Goal: Task Accomplishment & Management: Use online tool/utility

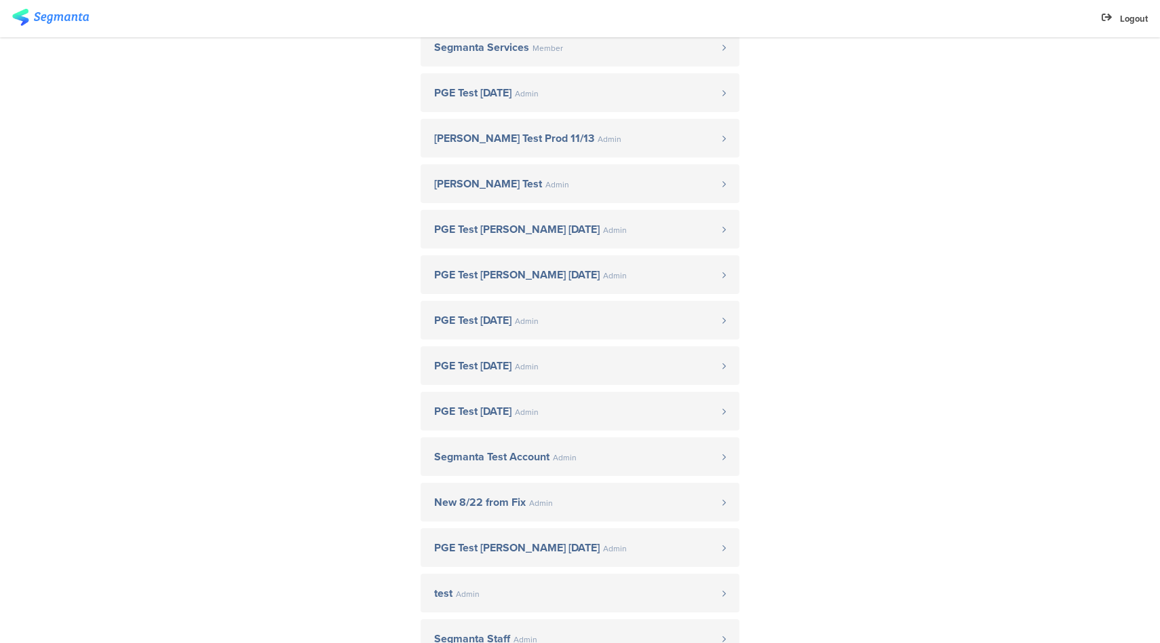
scroll to position [402, 0]
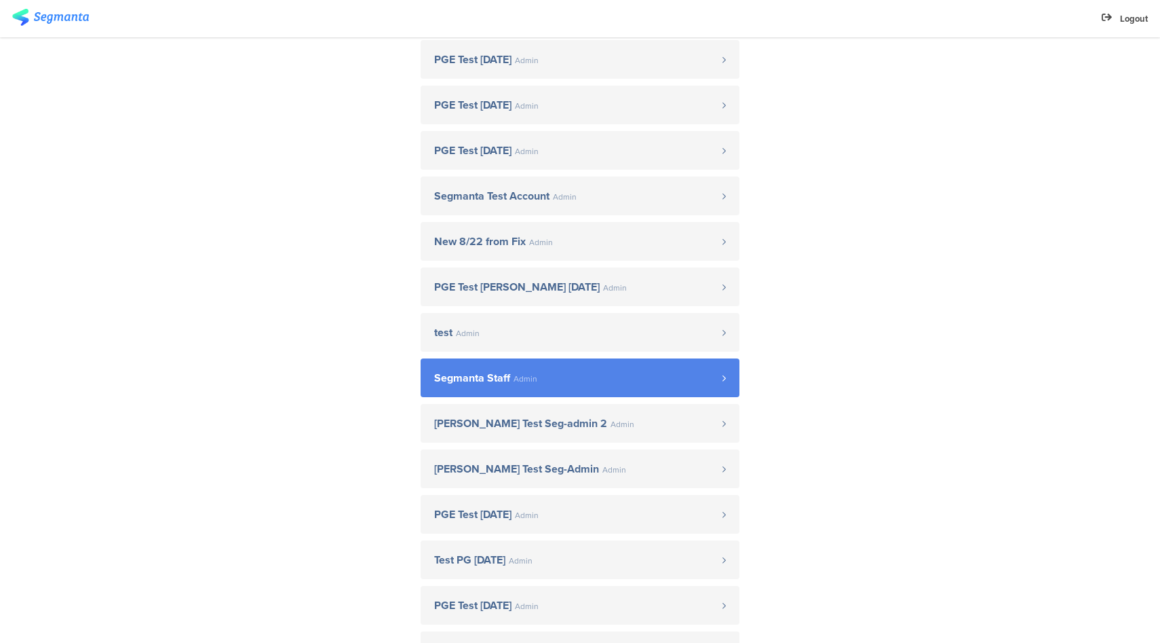
click at [569, 386] on link "Segmanta Staff Admin" at bounding box center [580, 377] width 319 height 39
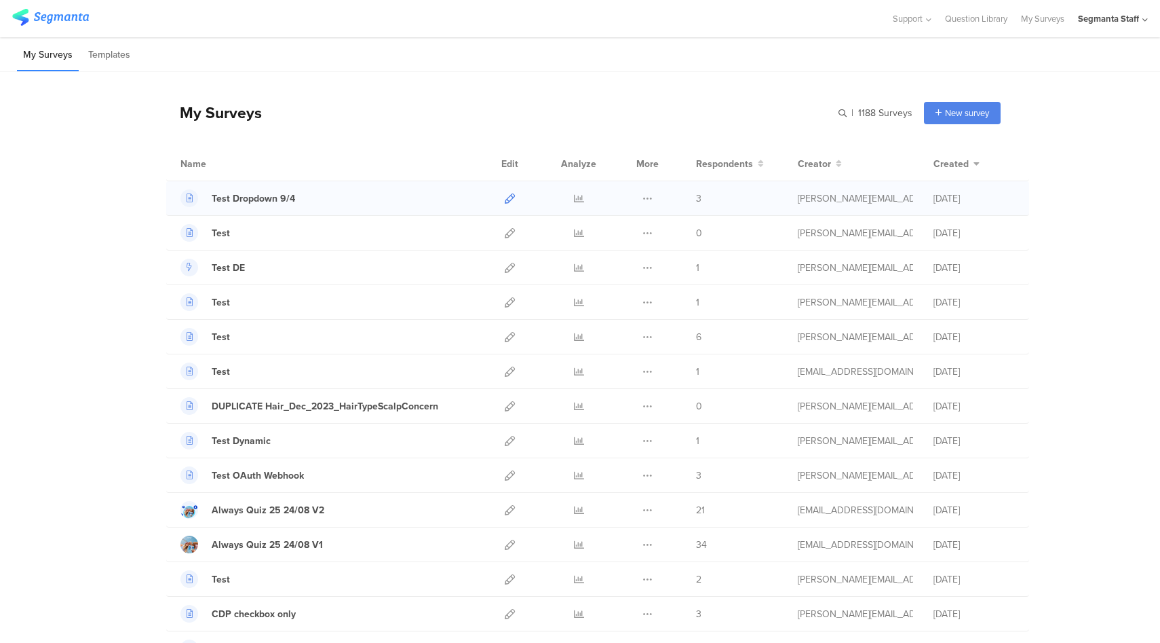
click at [507, 198] on icon at bounding box center [510, 198] width 10 height 10
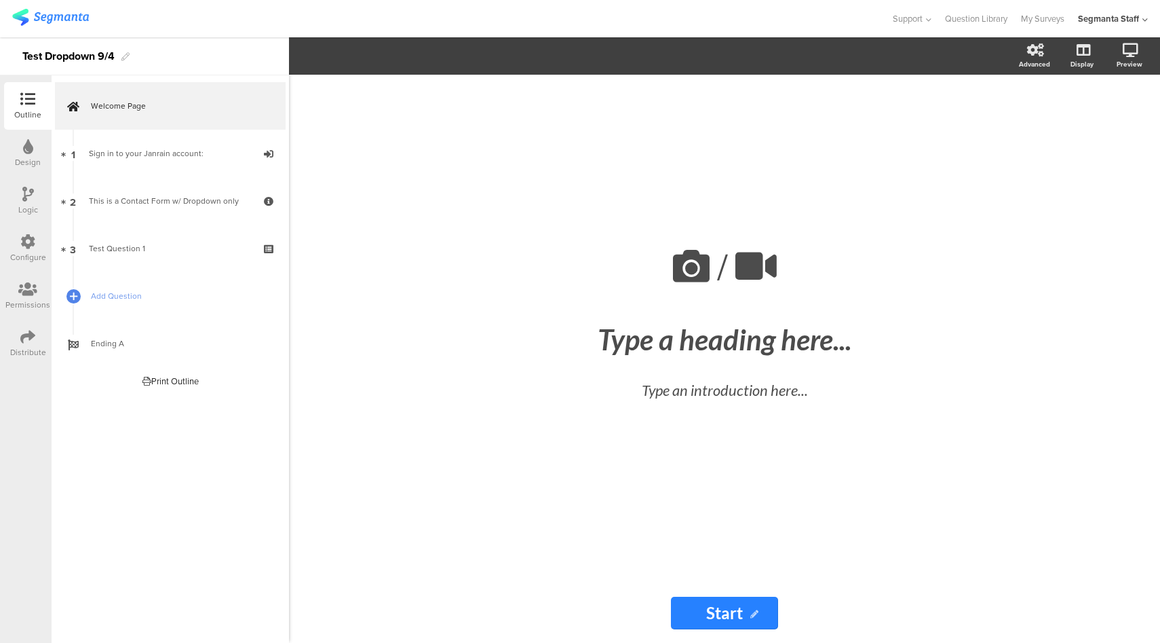
click at [14, 202] on div "Logic" at bounding box center [28, 201] width 48 height 48
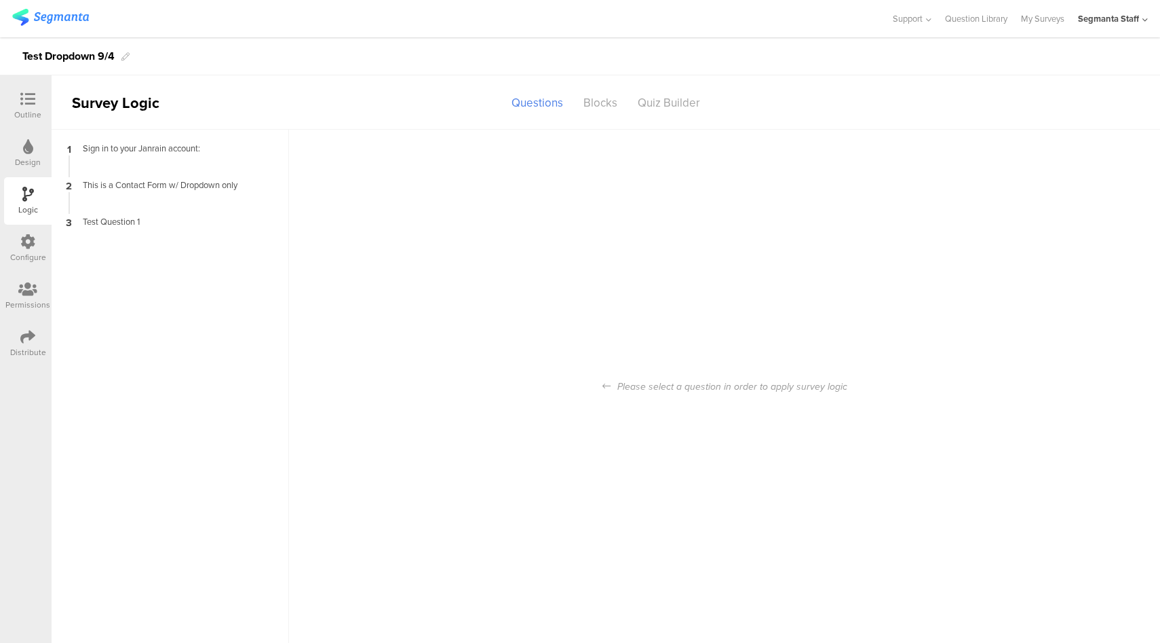
click at [33, 234] on icon at bounding box center [27, 241] width 15 height 15
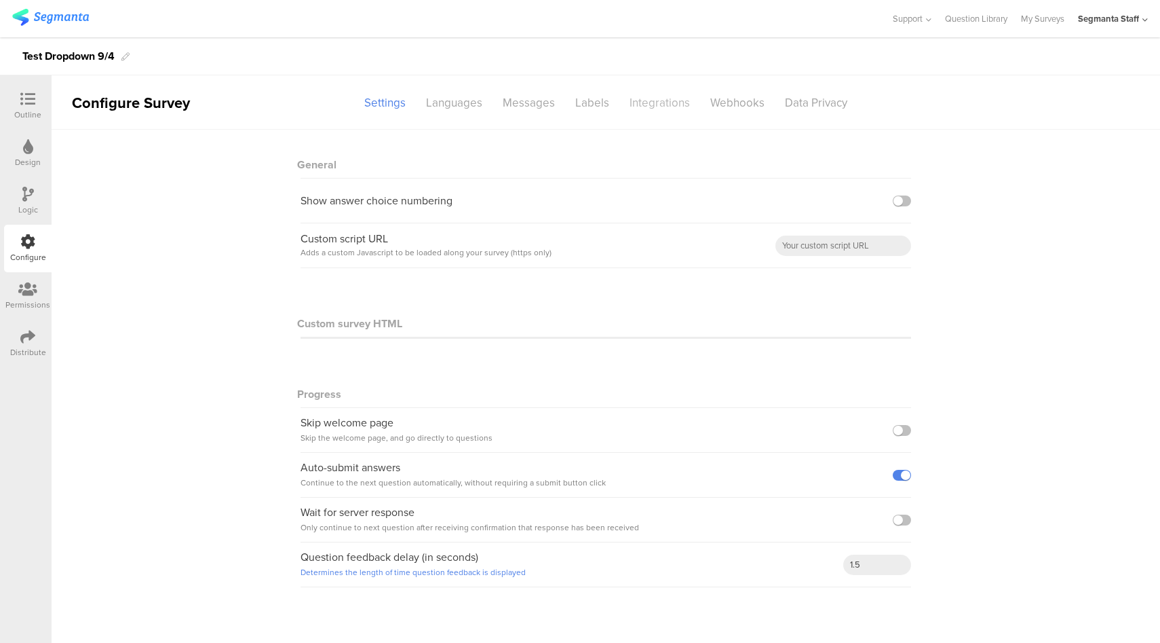
click at [673, 100] on div "Integrations" at bounding box center [660, 103] width 81 height 24
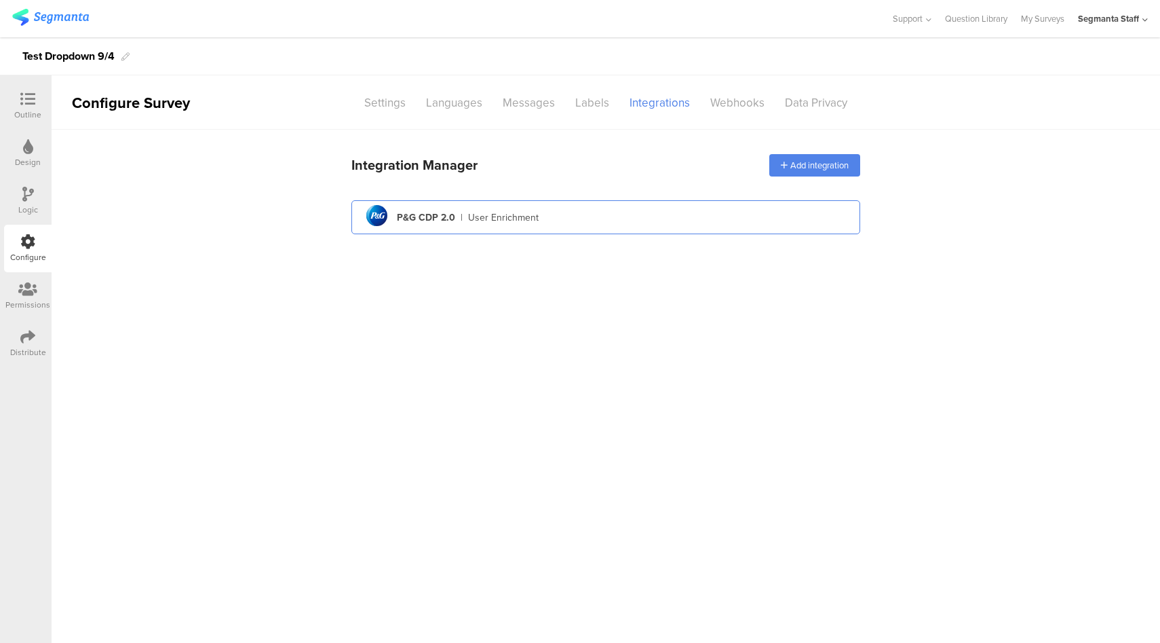
click at [590, 227] on div "pg logo P&G CDP 2.0 | User Enrichment" at bounding box center [605, 217] width 487 height 33
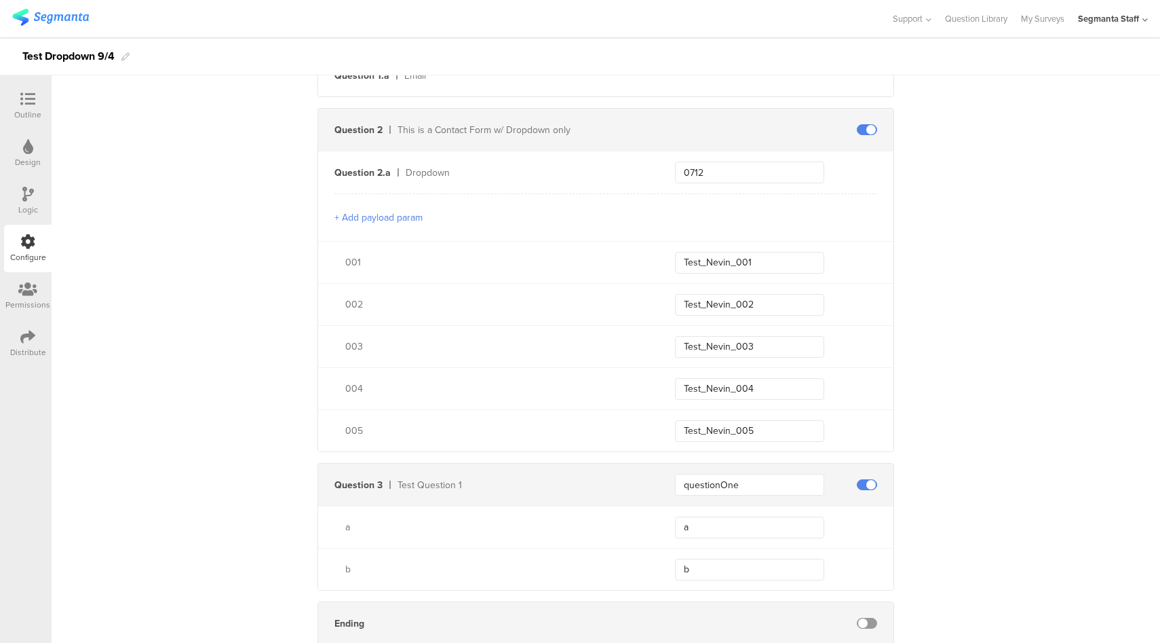
scroll to position [208, 0]
